Goal: Find specific page/section: Find specific page/section

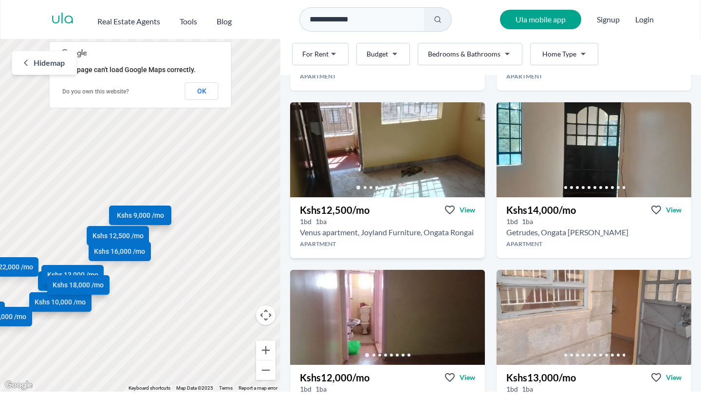
scroll to position [366, 0]
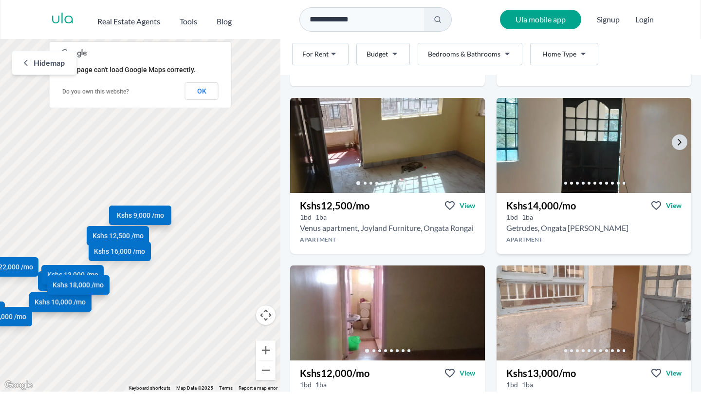
click at [570, 155] on img at bounding box center [593, 145] width 204 height 100
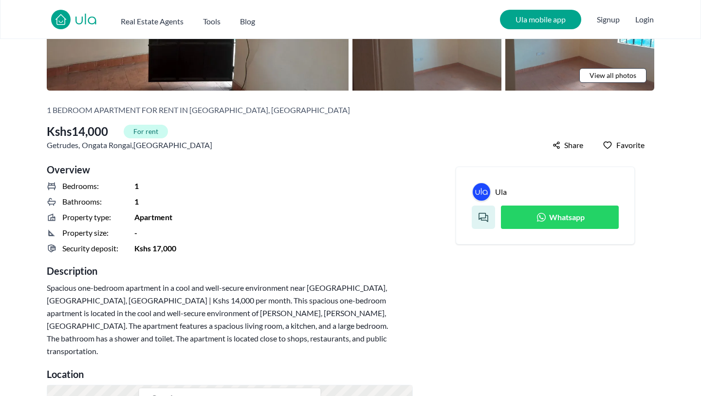
scroll to position [57, 0]
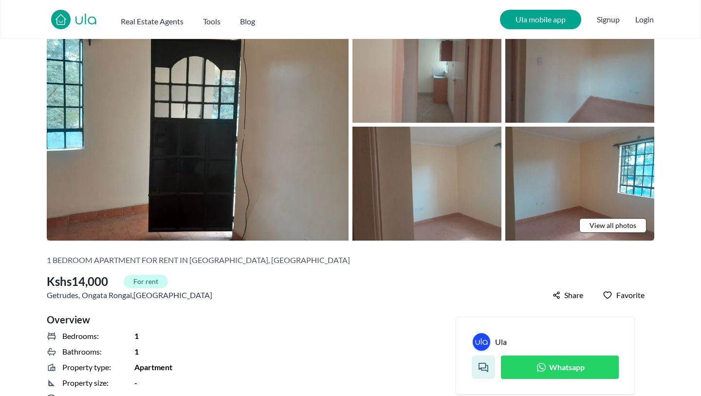
click at [633, 227] on span "View all photos" at bounding box center [612, 225] width 47 height 10
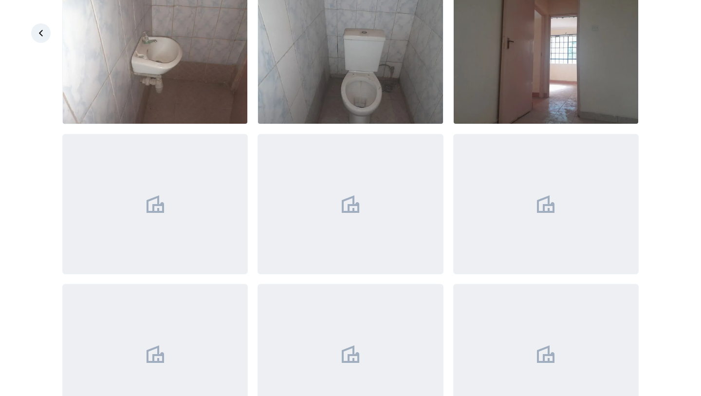
scroll to position [422, 0]
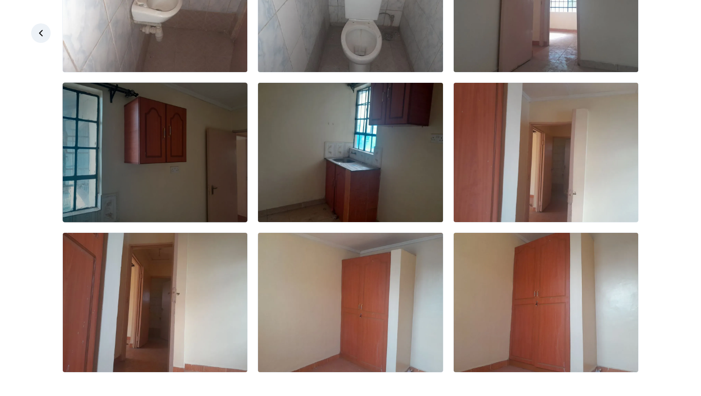
click at [221, 124] on img at bounding box center [155, 152] width 184 height 139
